Goal: Navigation & Orientation: Find specific page/section

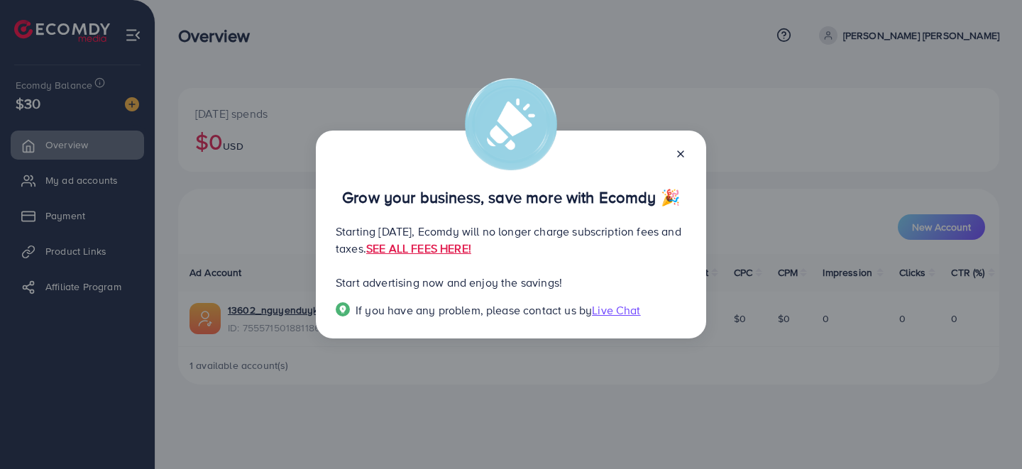
click at [683, 156] on line at bounding box center [681, 154] width 6 height 6
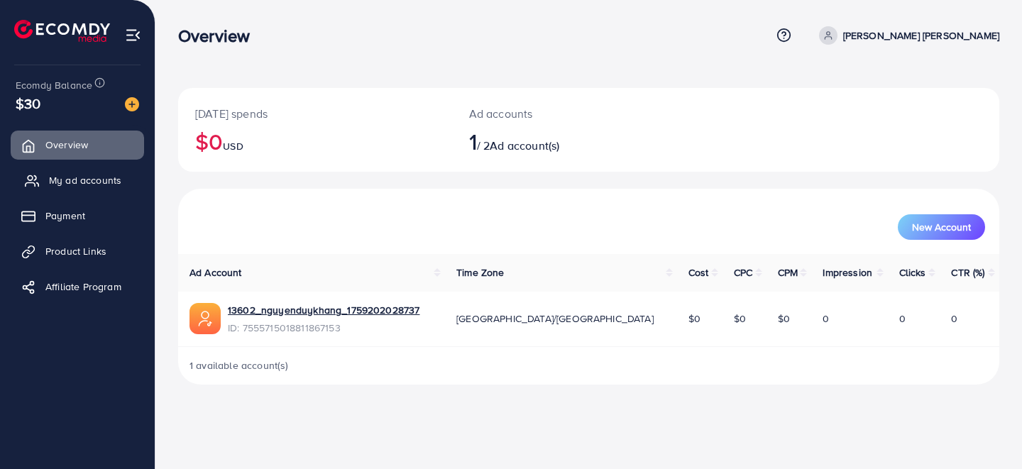
click at [87, 184] on span "My ad accounts" at bounding box center [85, 180] width 72 height 14
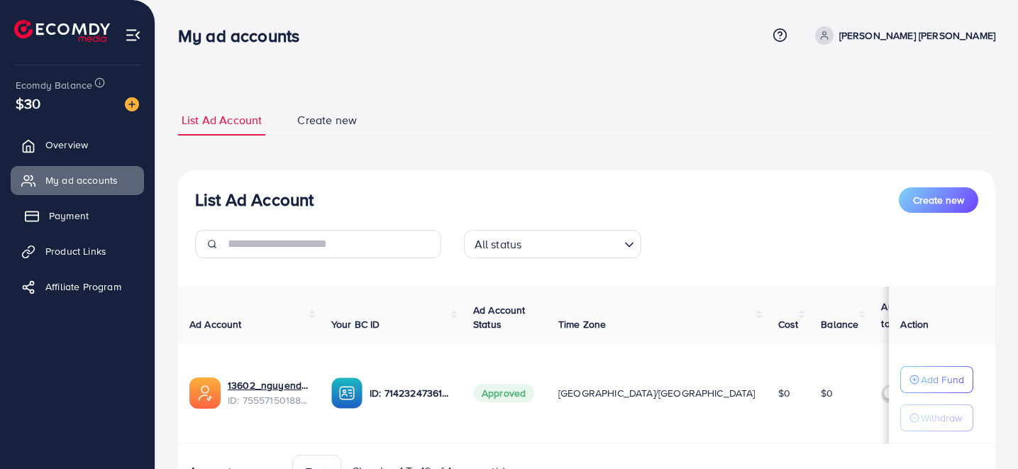
click at [94, 216] on link "Payment" at bounding box center [77, 216] width 133 height 28
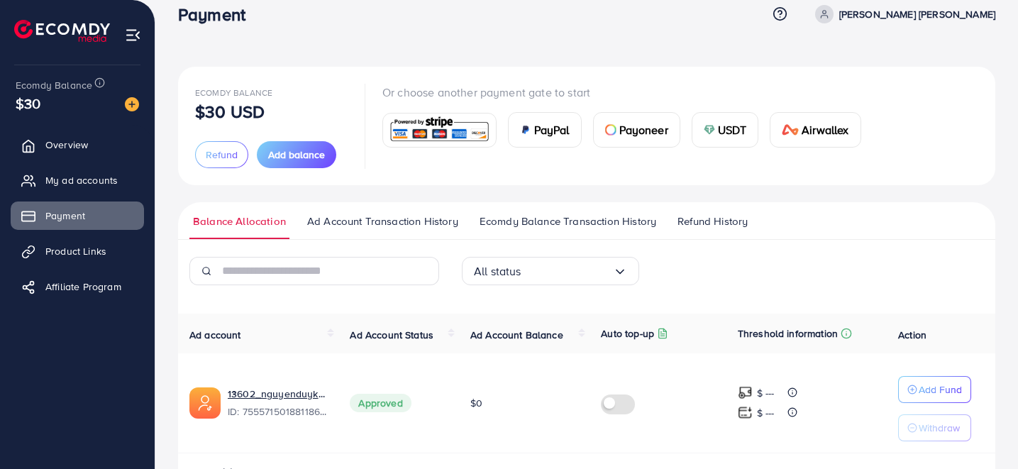
scroll to position [26, 0]
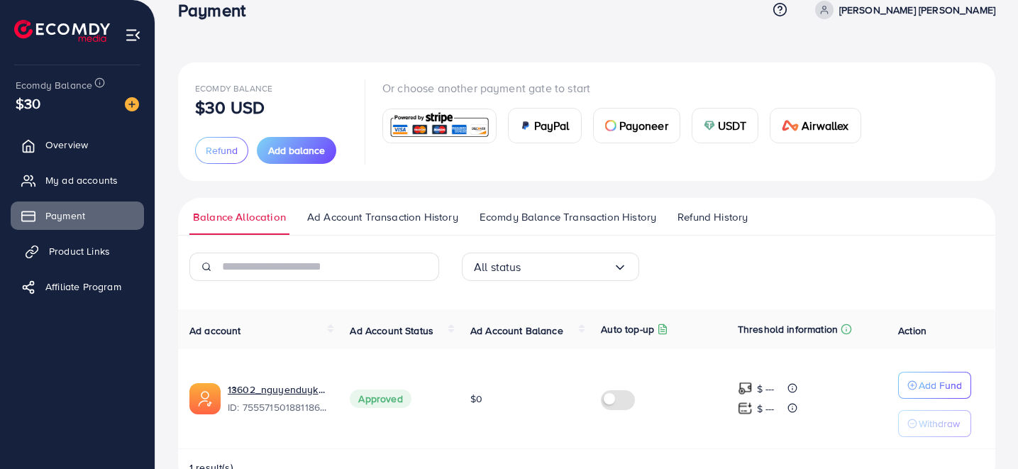
click at [103, 257] on span "Product Links" at bounding box center [79, 251] width 61 height 14
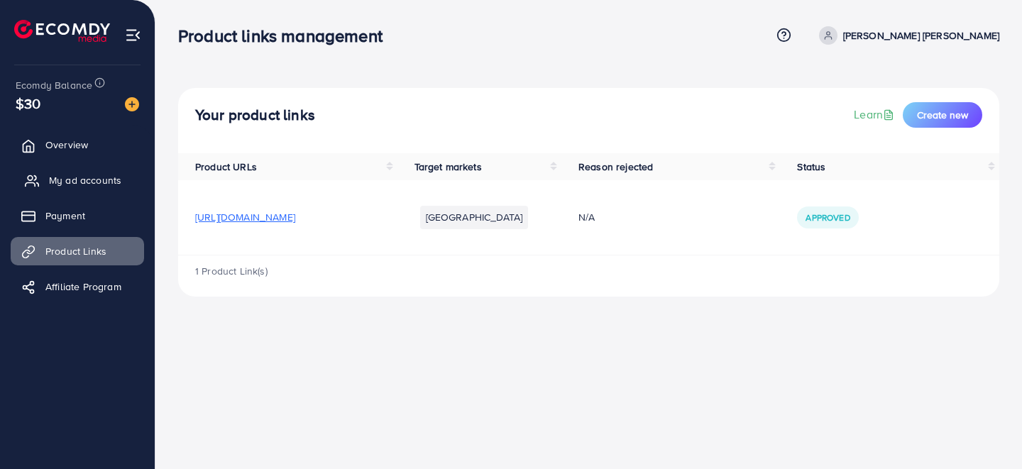
click at [89, 176] on span "My ad accounts" at bounding box center [85, 180] width 72 height 14
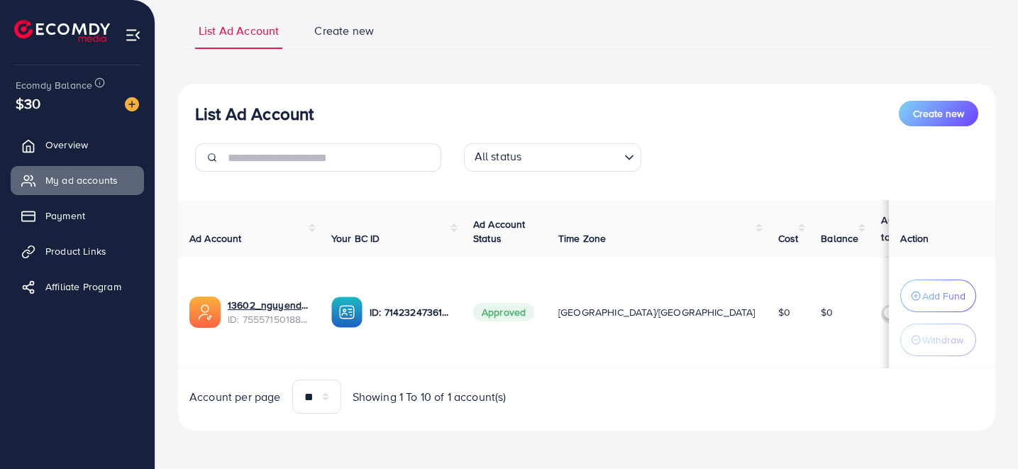
scroll to position [99, 0]
click at [79, 219] on span "Payment" at bounding box center [69, 216] width 40 height 14
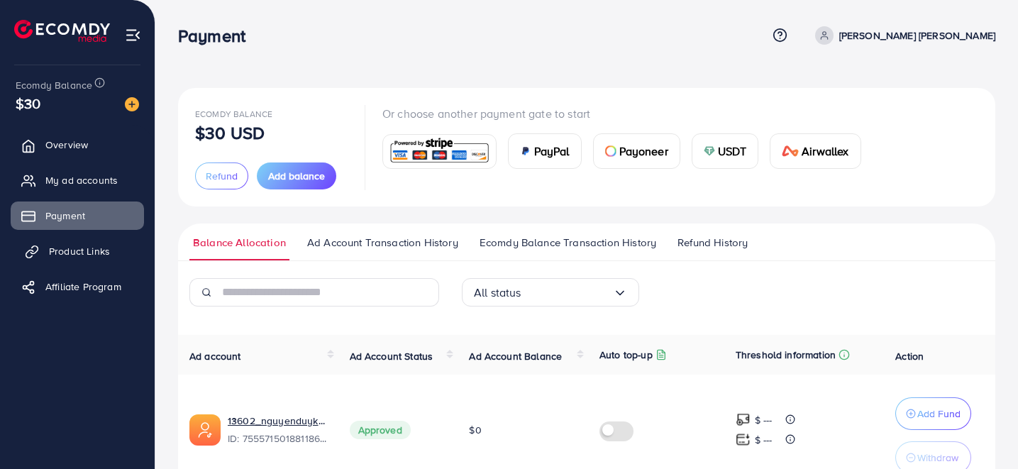
click at [77, 249] on span "Product Links" at bounding box center [79, 251] width 61 height 14
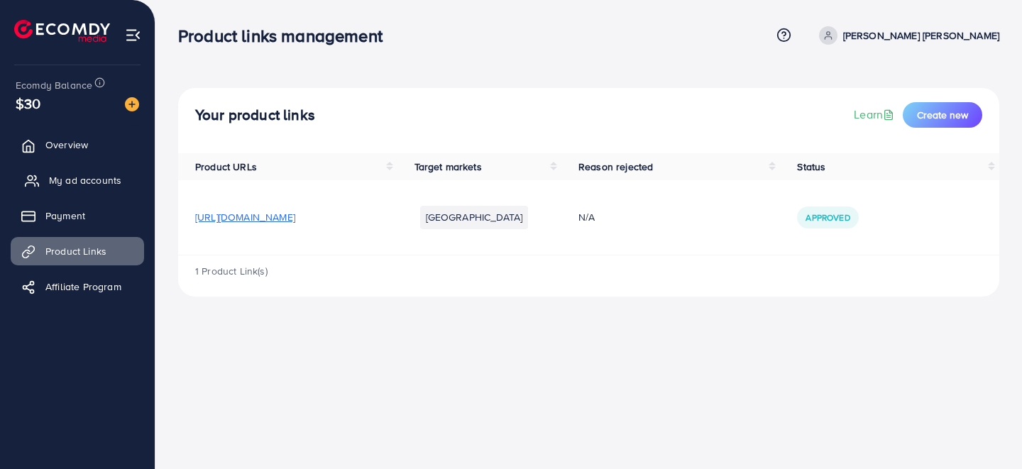
click at [66, 187] on span "My ad accounts" at bounding box center [85, 180] width 72 height 14
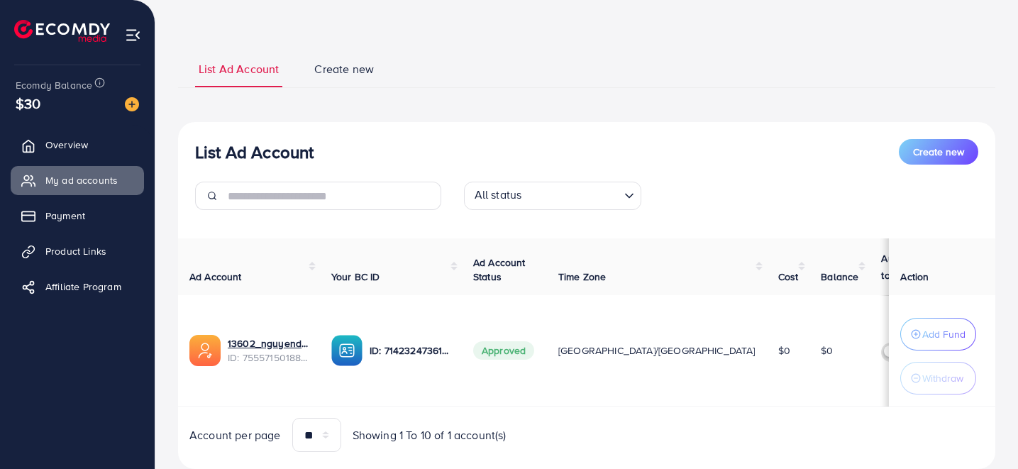
scroll to position [51, 0]
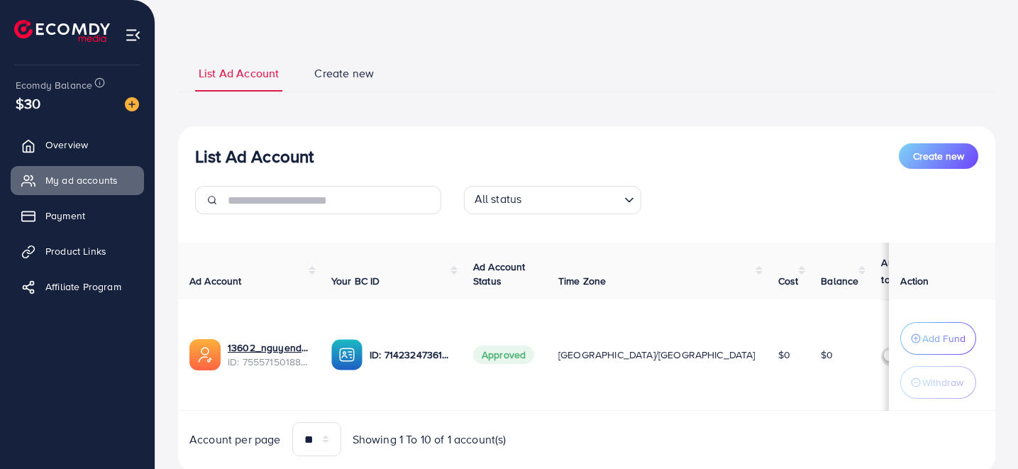
click at [363, 76] on span "Create new" at bounding box center [344, 73] width 60 height 16
